Goal: Browse casually

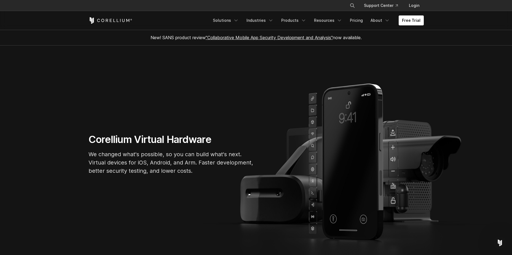
click at [111, 18] on icon "Corellium Home" at bounding box center [111, 20] width 44 height 7
click at [98, 17] on icon "Corellium Home" at bounding box center [111, 20] width 44 height 7
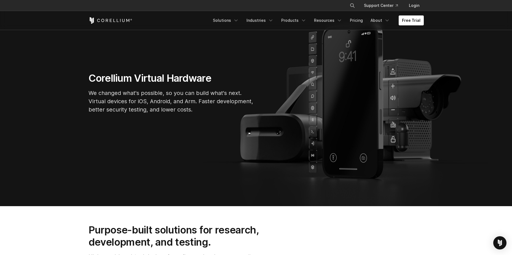
scroll to position [83, 0]
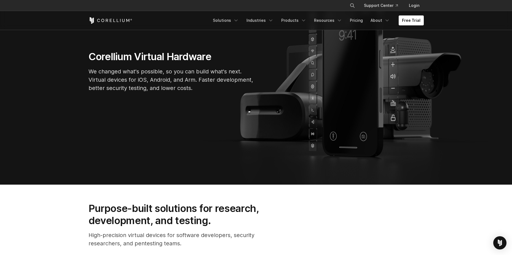
click at [268, 119] on section "Corellium Virtual Hardware We changed what's possible, so you can build what's …" at bounding box center [256, 74] width 512 height 222
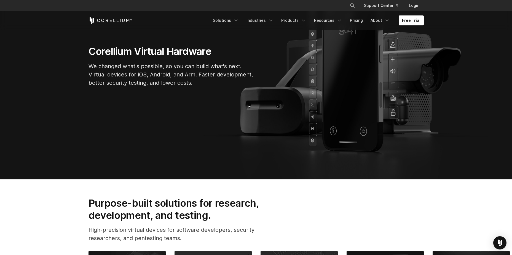
scroll to position [0, 0]
